Goal: Transaction & Acquisition: Subscribe to service/newsletter

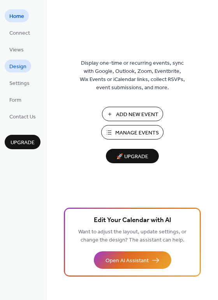
click at [18, 70] on span "Design" at bounding box center [17, 67] width 17 height 8
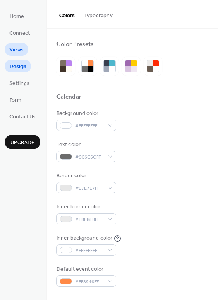
click at [18, 51] on span "Views" at bounding box center [16, 50] width 14 height 8
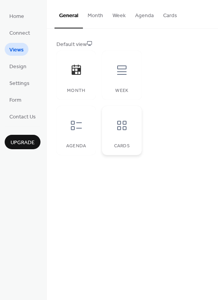
click at [125, 137] on div "Cards" at bounding box center [121, 130] width 39 height 49
click at [85, 137] on div "Agenda" at bounding box center [75, 130] width 39 height 49
click at [127, 81] on div at bounding box center [121, 69] width 23 height 23
click at [73, 71] on icon at bounding box center [76, 70] width 9 height 10
click at [27, 31] on span "Connect" at bounding box center [19, 33] width 21 height 8
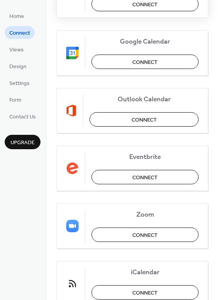
scroll to position [164, 0]
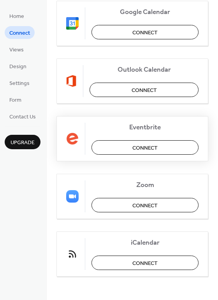
click at [151, 149] on span "Connect" at bounding box center [144, 148] width 25 height 8
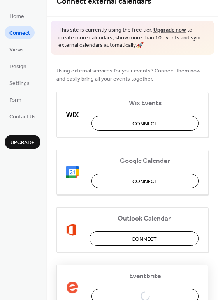
scroll to position [0, 0]
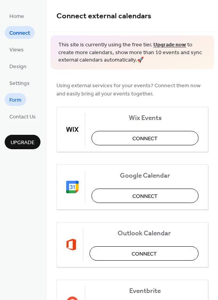
click at [19, 101] on span "Form" at bounding box center [15, 100] width 12 height 8
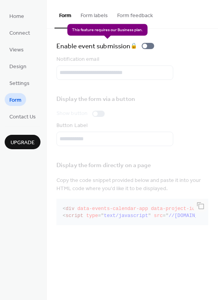
click at [147, 47] on div "Enable event submission 🔒" at bounding box center [106, 46] width 101 height 11
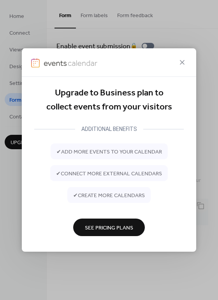
click at [105, 226] on span "See Pricing Plans" at bounding box center [109, 228] width 48 height 8
